Goal: Task Accomplishment & Management: Use online tool/utility

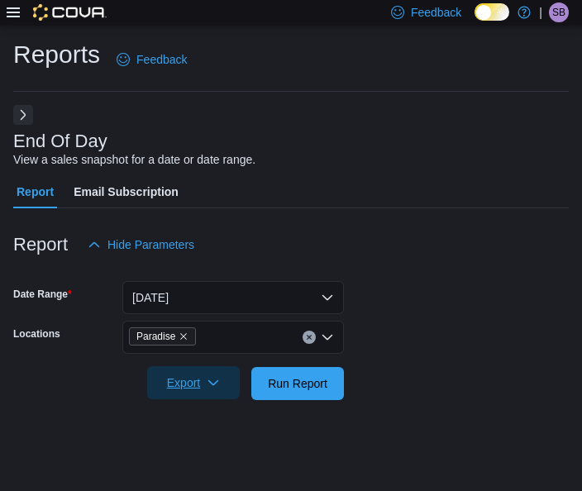
click at [205, 384] on span "Export" at bounding box center [193, 382] width 73 height 33
click at [427, 356] on div at bounding box center [290, 360] width 555 height 13
click at [314, 373] on span "Run Report" at bounding box center [297, 382] width 73 height 33
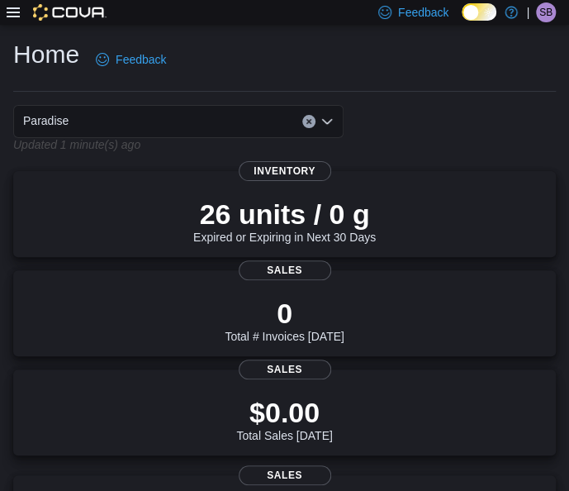
click at [16, 12] on icon at bounding box center [13, 12] width 13 height 10
click at [326, 121] on icon "Open list of options" at bounding box center [327, 120] width 10 height 5
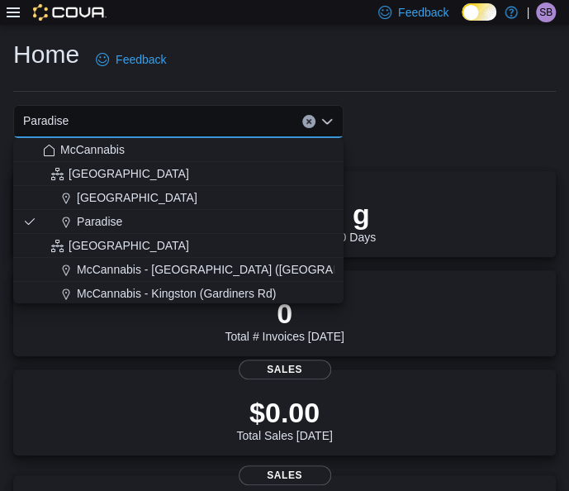
click at [332, 82] on div "Home Feedback" at bounding box center [284, 65] width 543 height 54
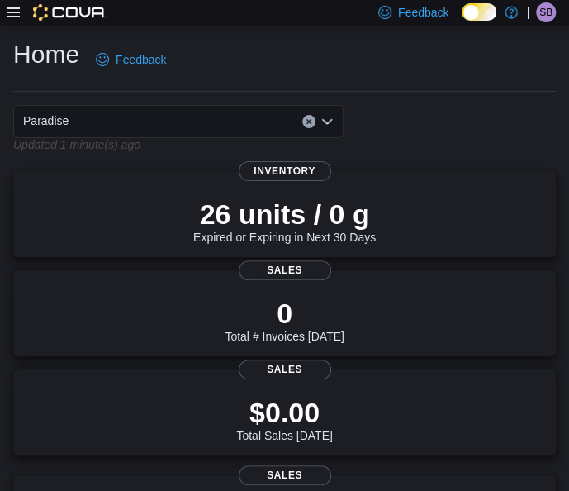
click at [21, 7] on div at bounding box center [57, 12] width 100 height 17
click at [25, 14] on div at bounding box center [57, 12] width 100 height 17
click at [24, 14] on div at bounding box center [57, 12] width 100 height 17
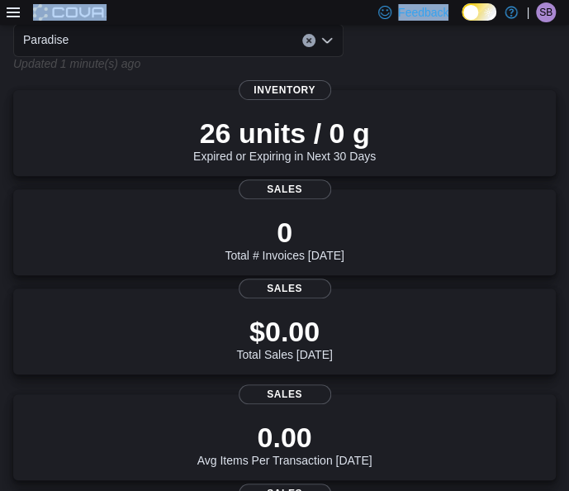
scroll to position [83, 0]
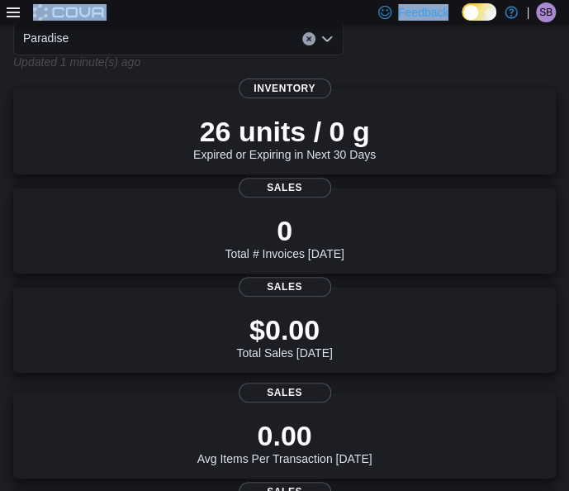
click at [20, 12] on div at bounding box center [57, 12] width 100 height 17
click at [17, 11] on icon at bounding box center [13, 12] width 13 height 13
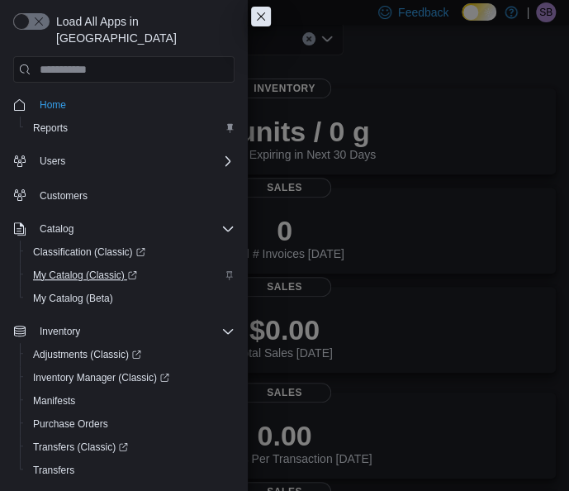
scroll to position [172, 0]
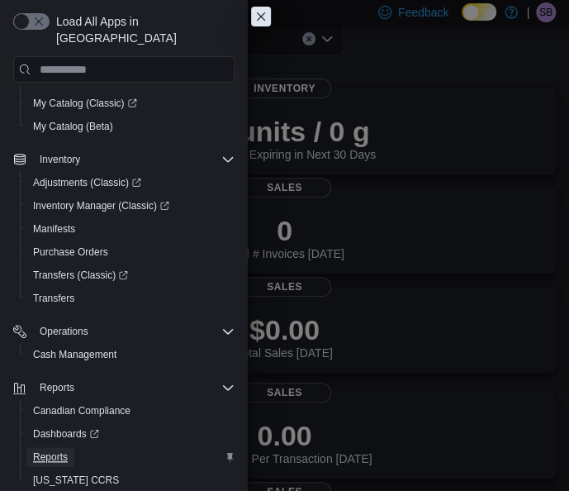
click at [66, 450] on span "Reports" at bounding box center [50, 456] width 35 height 13
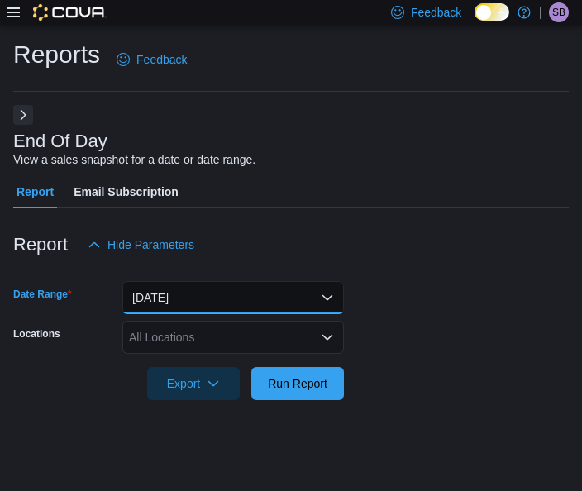
click at [334, 288] on button "Today" at bounding box center [233, 297] width 222 height 33
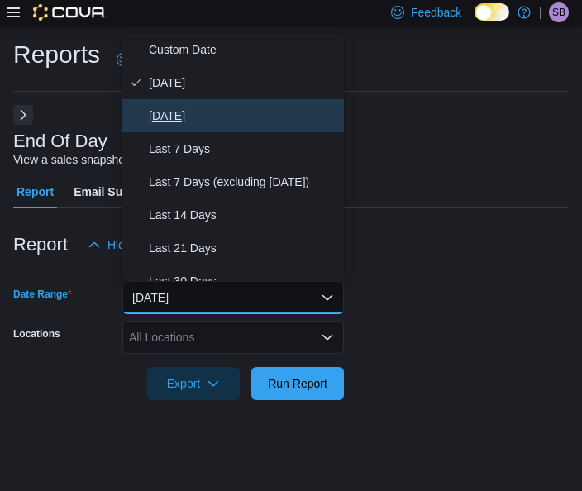
click at [182, 111] on span "Yesterday" at bounding box center [243, 116] width 188 height 20
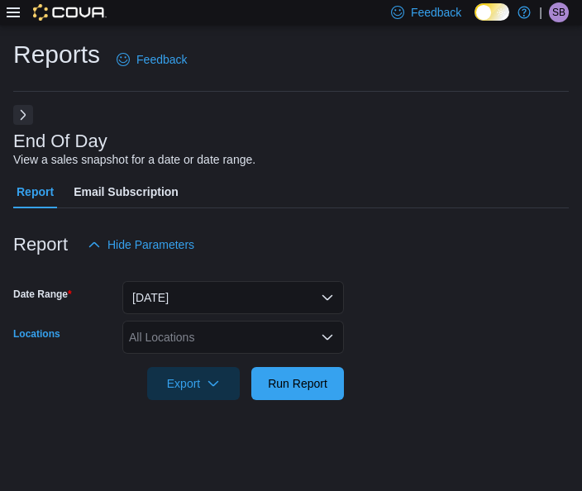
click at [321, 341] on icon "Open list of options" at bounding box center [327, 337] width 13 height 13
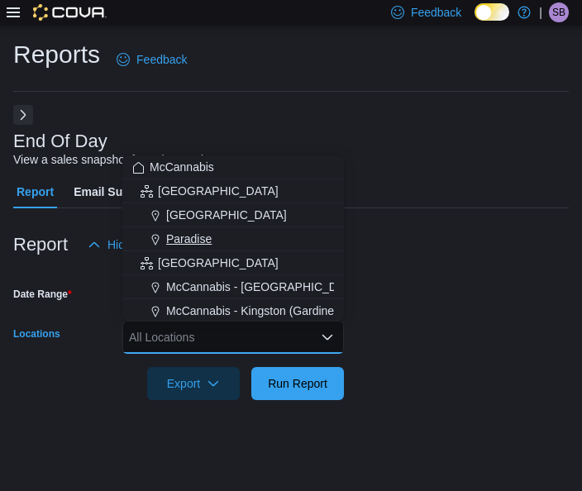
click at [193, 237] on span "Paradise" at bounding box center [188, 239] width 45 height 17
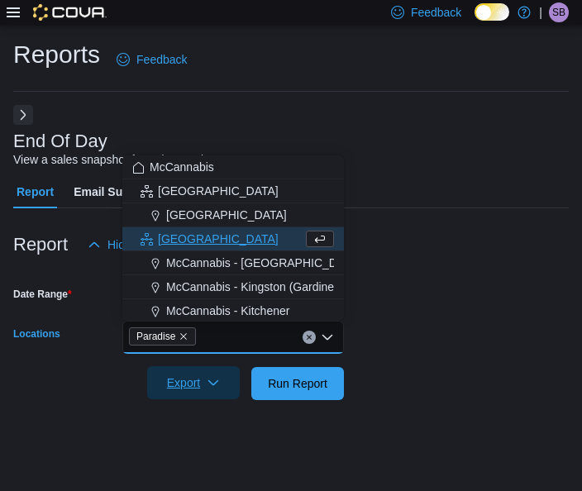
drag, startPoint x: 217, startPoint y: 389, endPoint x: 197, endPoint y: 398, distance: 21.8
click at [216, 389] on span "Export" at bounding box center [193, 382] width 73 height 33
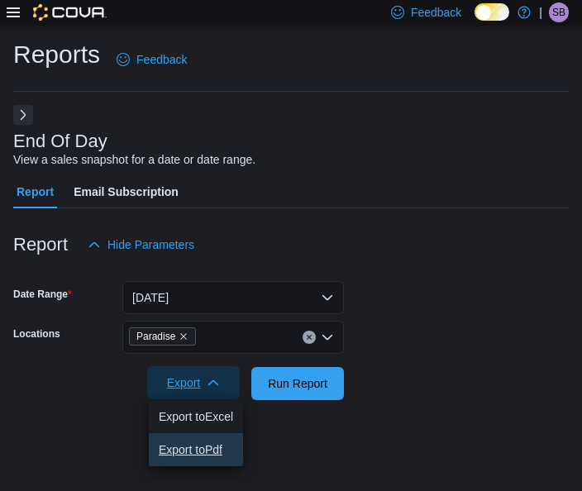
click at [212, 452] on span "Export to Pdf" at bounding box center [196, 449] width 74 height 13
